Goal: Check status

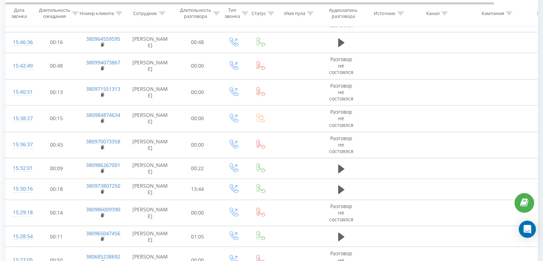
scroll to position [1142, 0]
